Goal: Task Accomplishment & Management: Manage account settings

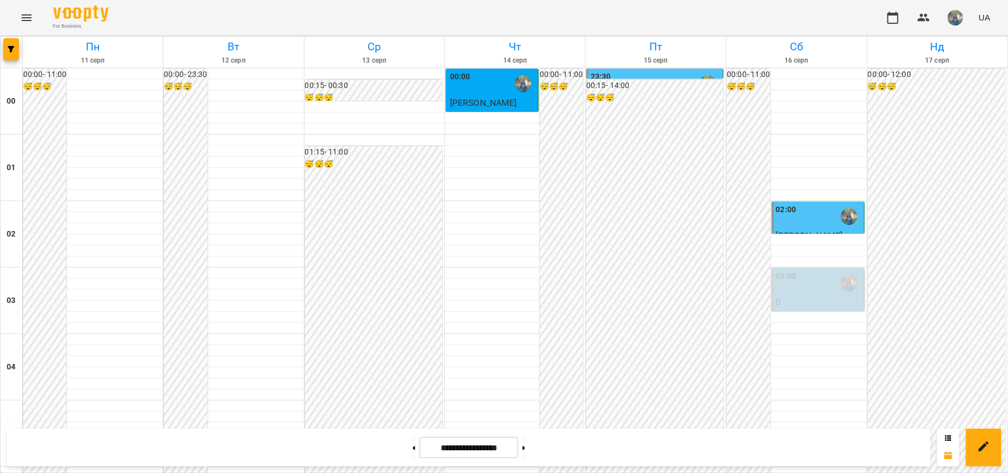
scroll to position [756, 0]
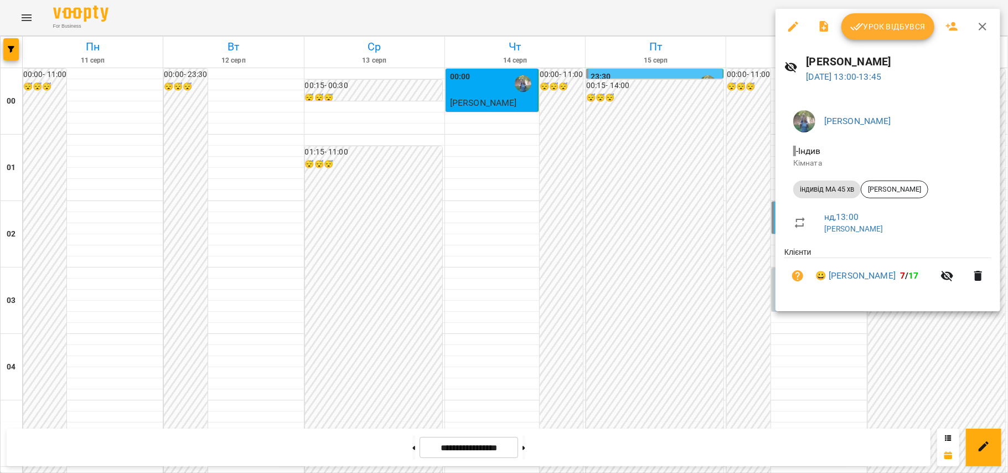
click at [895, 31] on span "Урок відбувся" at bounding box center [887, 26] width 75 height 13
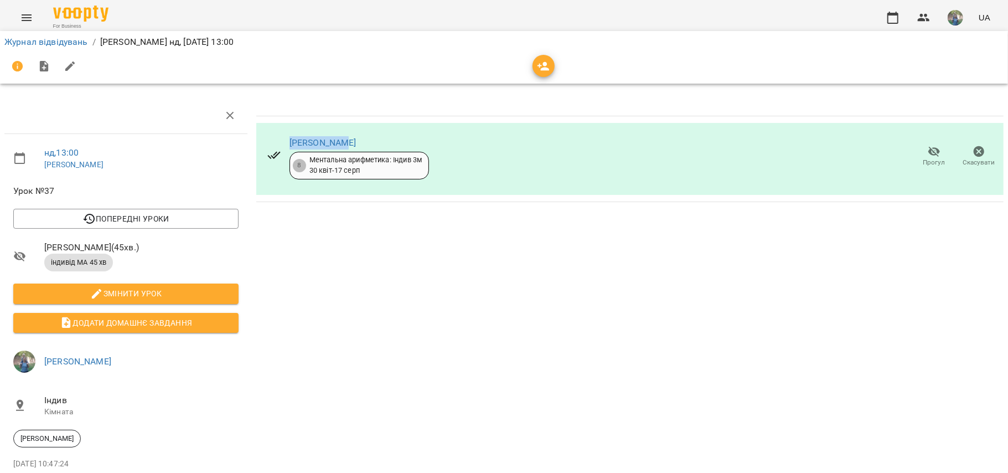
drag, startPoint x: 346, startPoint y: 140, endPoint x: 282, endPoint y: 142, distance: 63.7
click at [282, 142] on div "[PERSON_NAME] 8 Ментальна арифметика: Індив 3м [DATE] - [DATE]" at bounding box center [347, 156] width 179 height 63
copy link "[PERSON_NAME]"
click at [34, 42] on link "Журнал відвідувань" at bounding box center [46, 42] width 84 height 11
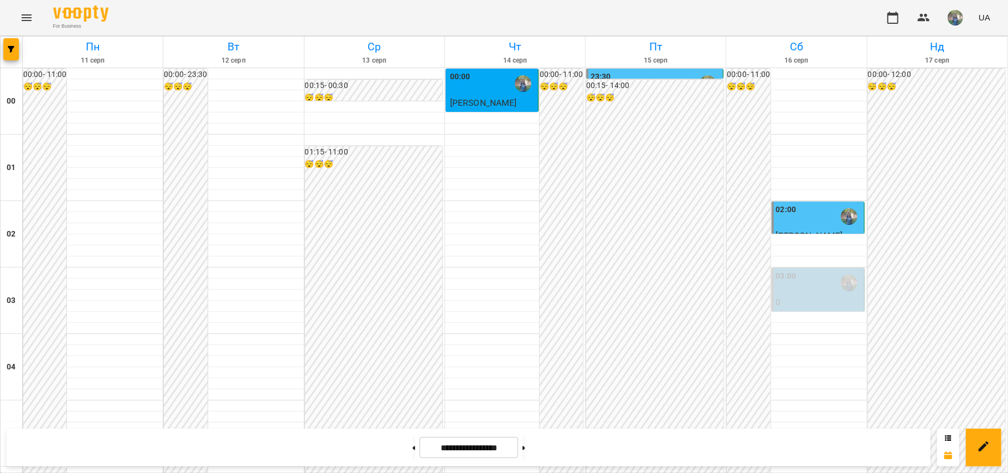
scroll to position [1239, 0]
click at [525, 448] on button at bounding box center [523, 447] width 3 height 24
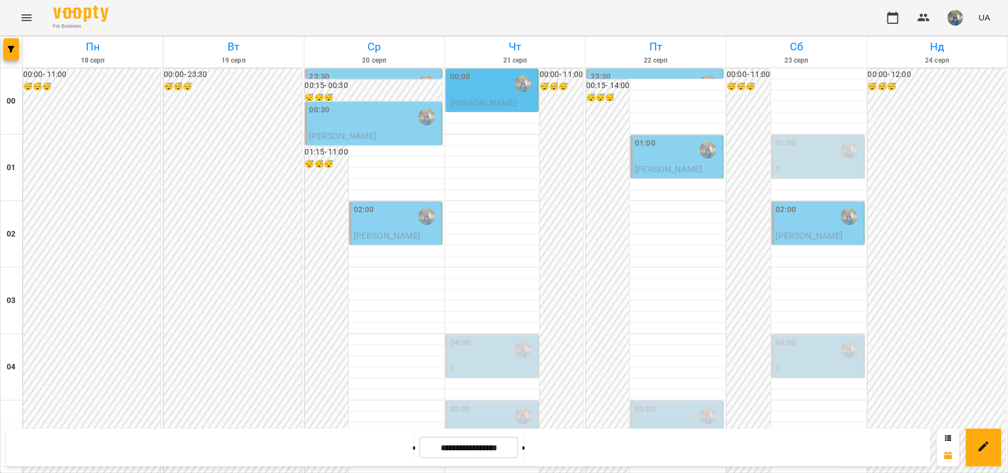
scroll to position [0, 0]
click at [412, 447] on button at bounding box center [413, 447] width 3 height 24
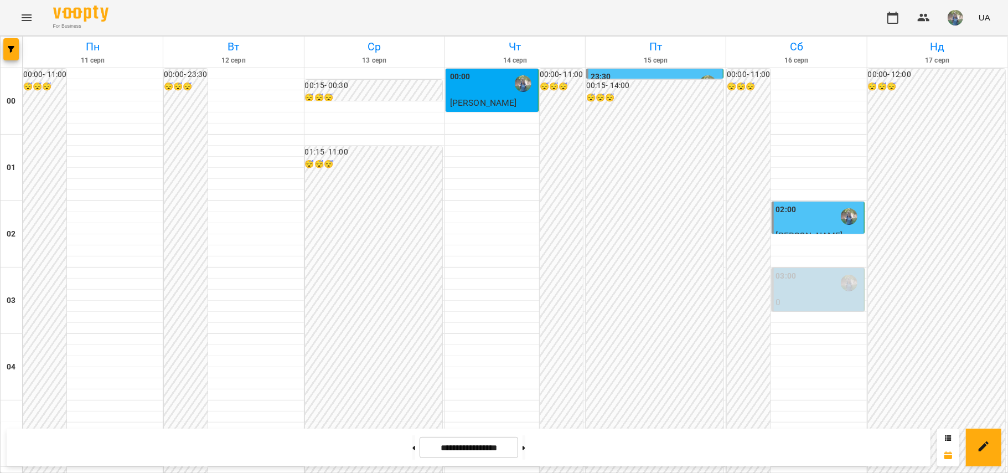
scroll to position [443, 0]
click at [525, 443] on button at bounding box center [523, 447] width 3 height 24
type input "**********"
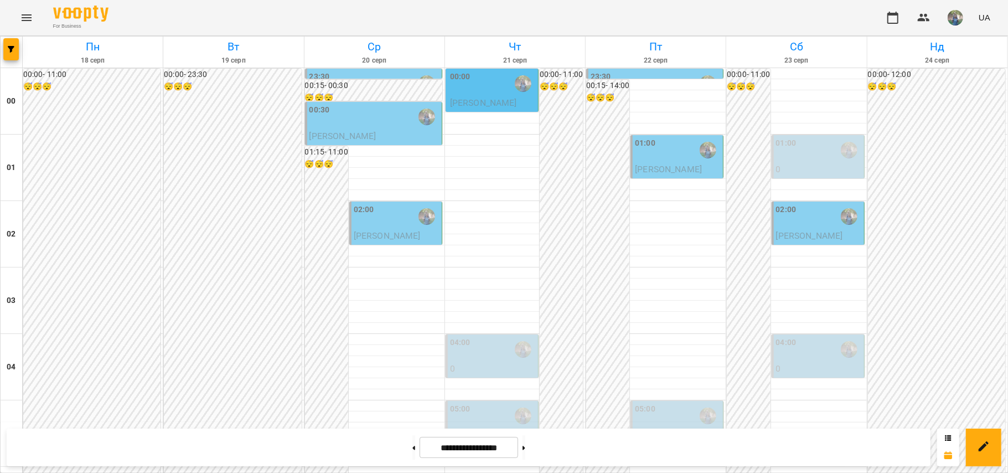
scroll to position [1239, 0]
